Goal: Information Seeking & Learning: Check status

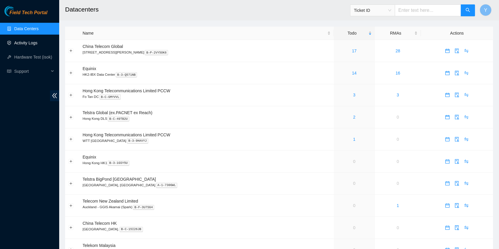
click at [21, 45] on link "Activity Logs" at bounding box center [25, 43] width 23 height 5
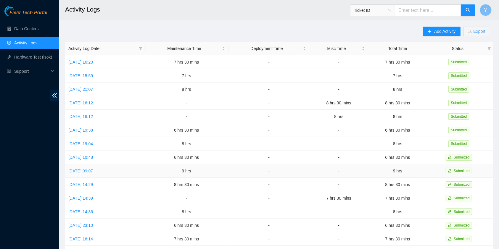
click at [83, 169] on link "[DATE] 09:07" at bounding box center [80, 171] width 25 height 5
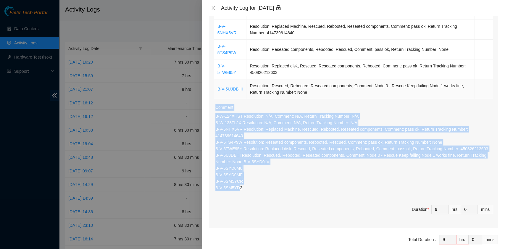
scroll to position [157, 0]
drag, startPoint x: 239, startPoint y: 178, endPoint x: 216, endPoint y: 102, distance: 80.0
click at [216, 113] on div "B-W-124XHST Resolution: N/A, Comment: N/A, Return Tracking Number: N/A B-W-123T…" at bounding box center [354, 154] width 278 height 82
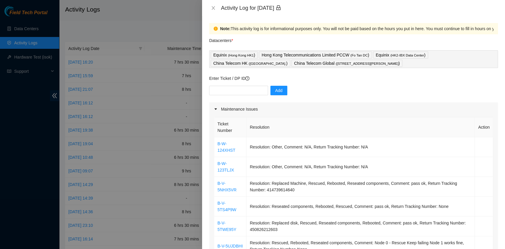
scroll to position [0, 0]
click at [214, 8] on icon "close" at bounding box center [213, 8] width 5 height 5
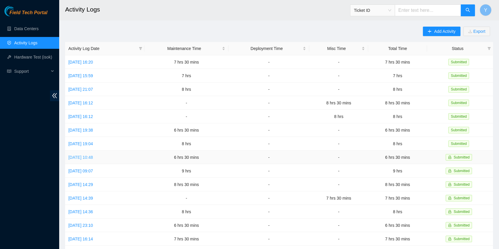
click at [81, 155] on link "[DATE] 10:48" at bounding box center [80, 157] width 25 height 5
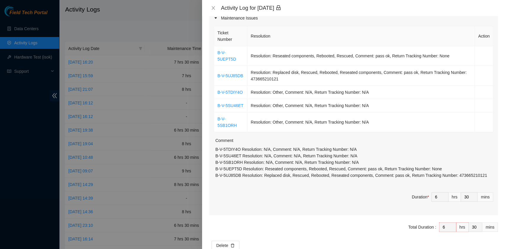
scroll to position [85, 0]
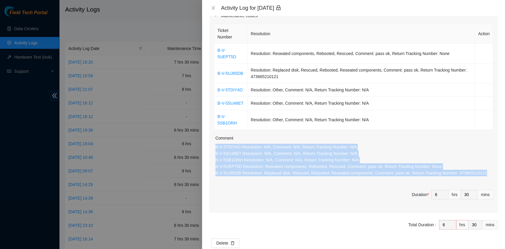
drag, startPoint x: 480, startPoint y: 160, endPoint x: 216, endPoint y: 135, distance: 264.7
click at [216, 144] on p "B-V-5TDIY4O Resolution: N/A, Comment: N/A, Return Tracking Number: N/A B-V-5SU4…" at bounding box center [354, 160] width 278 height 33
copy p "B-V-5TDIY4O Resolution: N/A, Comment: N/A, Return Tracking Number: N/A B-V-5SU4…"
click at [211, 10] on button "Close" at bounding box center [213, 8] width 8 height 6
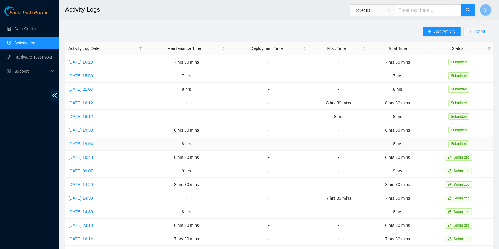
click at [85, 141] on link "[DATE] 19:04" at bounding box center [80, 143] width 25 height 5
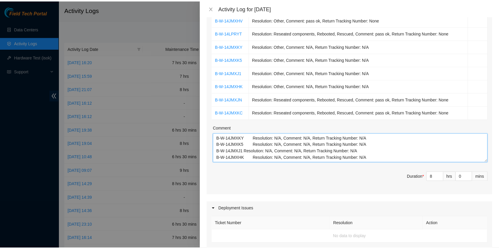
scroll to position [118, 0]
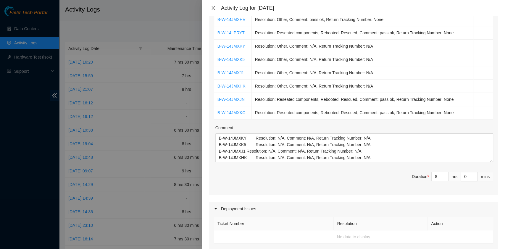
click at [215, 6] on icon "close" at bounding box center [213, 8] width 5 height 5
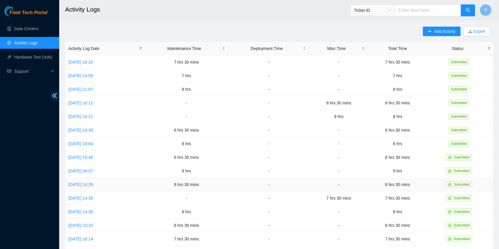
scroll to position [0, 0]
drag, startPoint x: 411, startPoint y: 167, endPoint x: 395, endPoint y: 145, distance: 27.7
click at [395, 145] on tbody "[DATE] 16:20 7 hrs 30 mins - - 7 hrs 30 mins Submitted [DATE] 15:59 7 hrs - - 7…" at bounding box center [279, 191] width 428 height 272
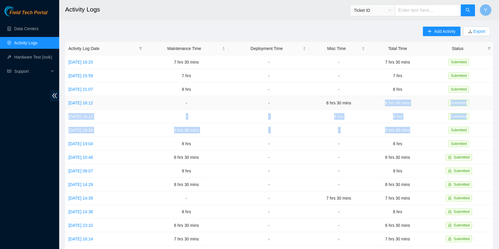
drag, startPoint x: 419, startPoint y: 129, endPoint x: 382, endPoint y: 104, distance: 44.4
click at [382, 104] on tbody "[DATE] 16:20 7 hrs 30 mins - - 7 hrs 30 mins Submitted [DATE] 15:59 7 hrs - - 7…" at bounding box center [279, 191] width 428 height 272
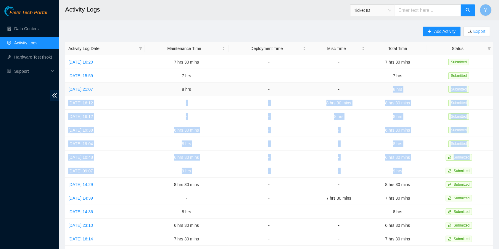
drag, startPoint x: 410, startPoint y: 167, endPoint x: 388, endPoint y: 91, distance: 79.8
click at [388, 91] on tbody "[DATE] 16:20 7 hrs 30 mins - - 7 hrs 30 mins Submitted [DATE] 15:59 7 hrs - - 7…" at bounding box center [279, 191] width 428 height 272
click at [483, 10] on button "Y" at bounding box center [485, 10] width 12 height 12
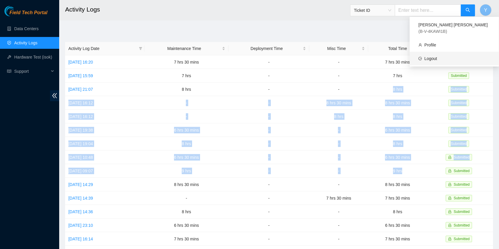
click at [437, 56] on link "Logout" at bounding box center [430, 58] width 13 height 5
